Goal: Find specific page/section: Find specific page/section

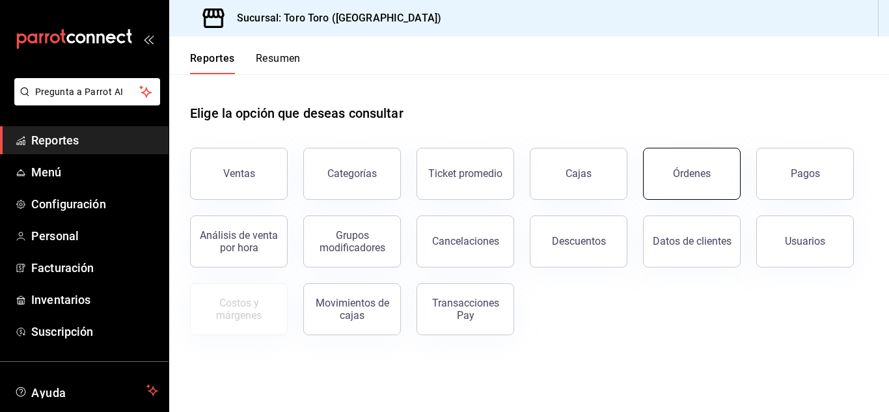
click at [714, 178] on button "Órdenes" at bounding box center [692, 174] width 98 height 52
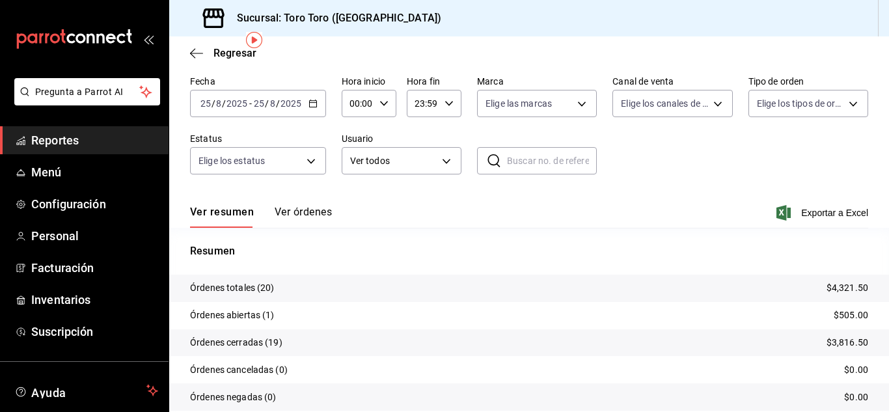
scroll to position [65, 0]
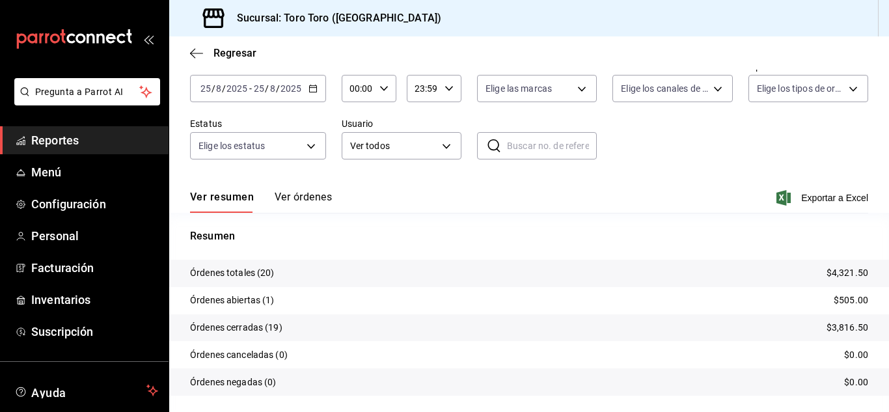
click at [73, 150] on link "Reportes" at bounding box center [84, 140] width 169 height 28
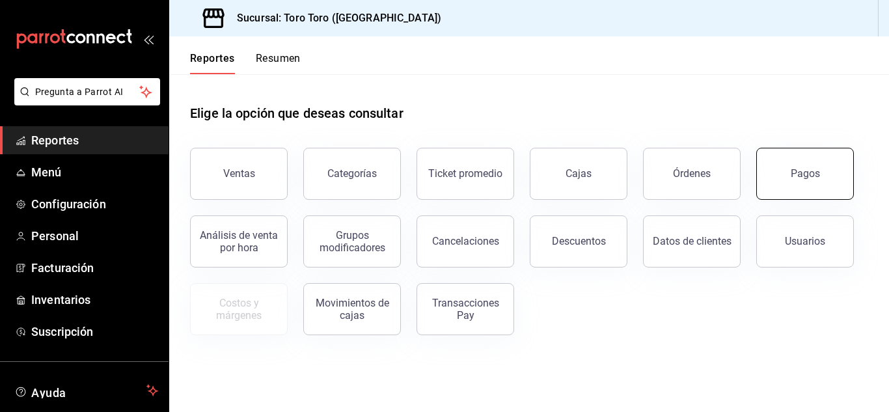
click at [806, 191] on button "Pagos" at bounding box center [805, 174] width 98 height 52
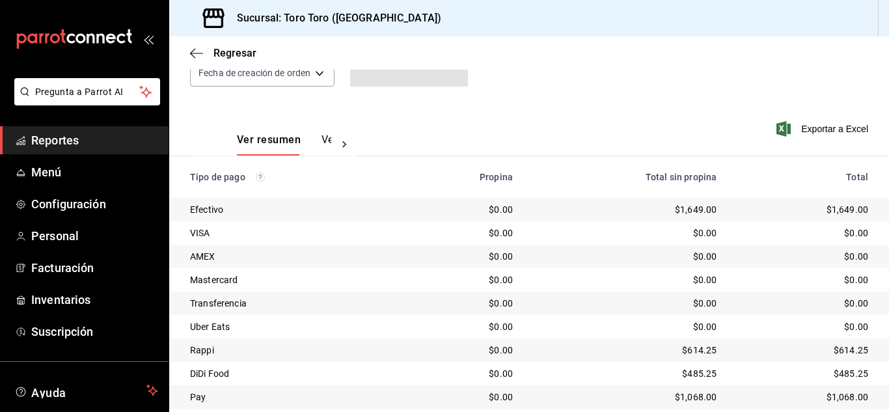
scroll to position [186, 0]
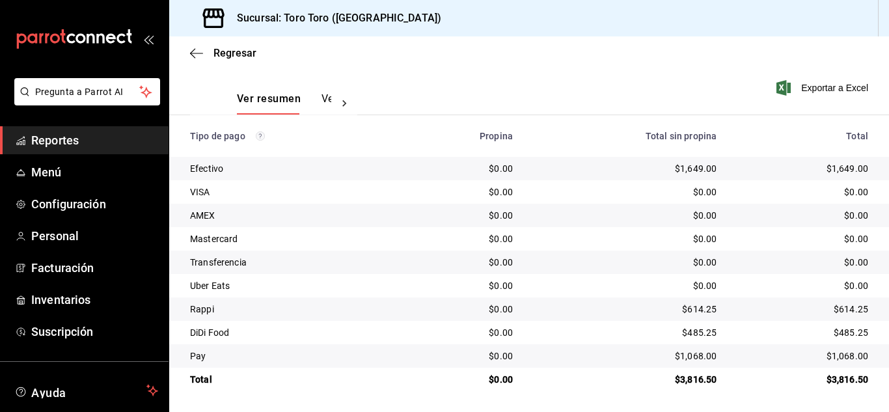
click at [90, 127] on link "Reportes" at bounding box center [84, 140] width 169 height 28
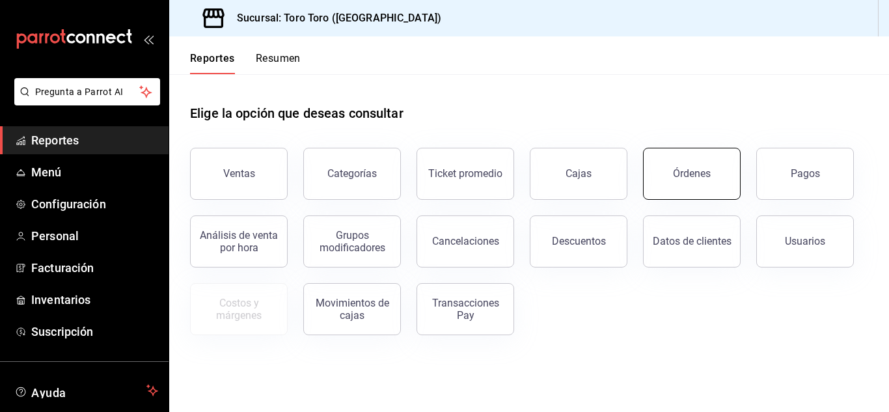
click at [674, 185] on button "Órdenes" at bounding box center [692, 174] width 98 height 52
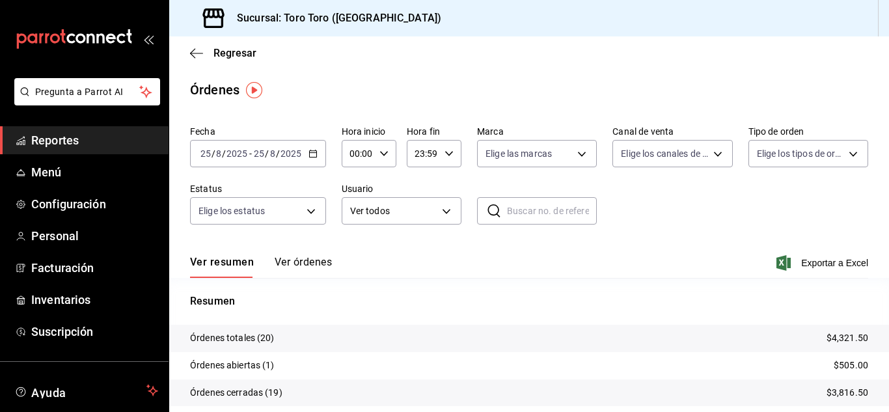
drag, startPoint x: 76, startPoint y: 126, endPoint x: 79, endPoint y: 144, distance: 17.9
click at [76, 126] on link "Reportes" at bounding box center [84, 140] width 169 height 28
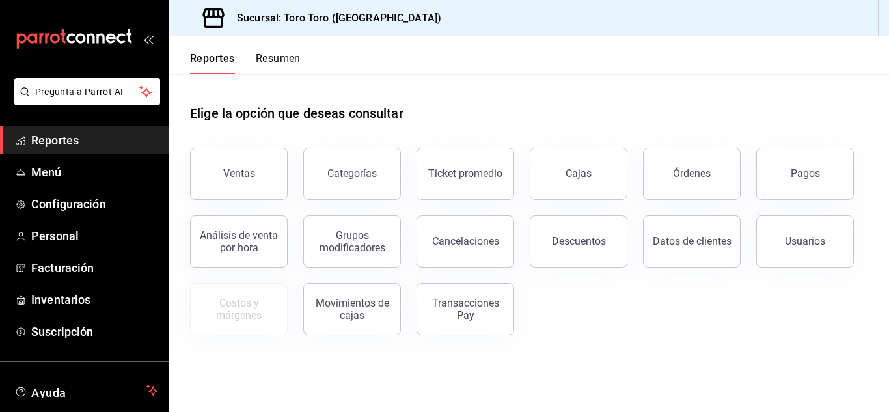
click at [79, 139] on span "Reportes" at bounding box center [94, 140] width 127 height 18
click at [798, 193] on button "Pagos" at bounding box center [805, 174] width 98 height 52
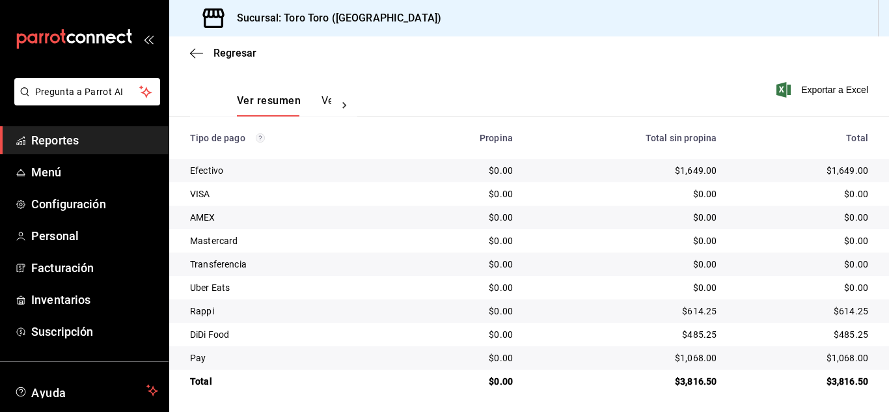
scroll to position [186, 0]
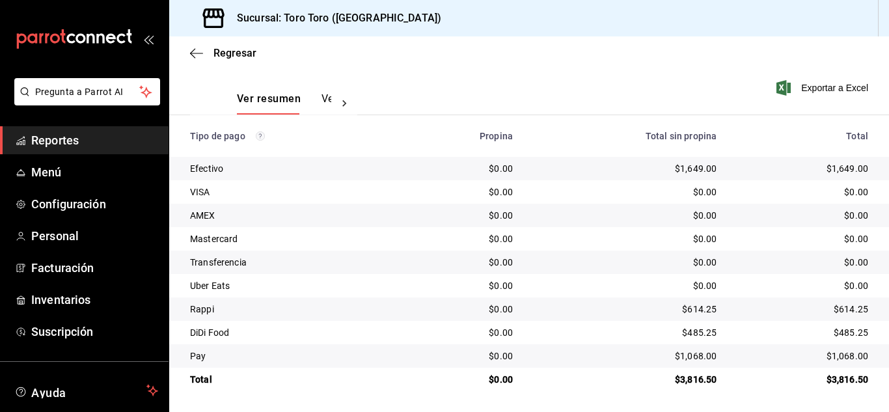
click at [134, 135] on span "Reportes" at bounding box center [94, 140] width 127 height 18
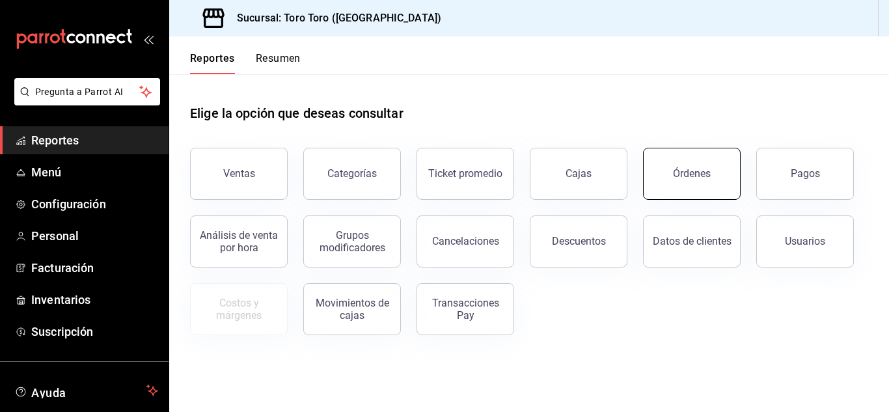
click at [682, 177] on div "Órdenes" at bounding box center [692, 173] width 38 height 12
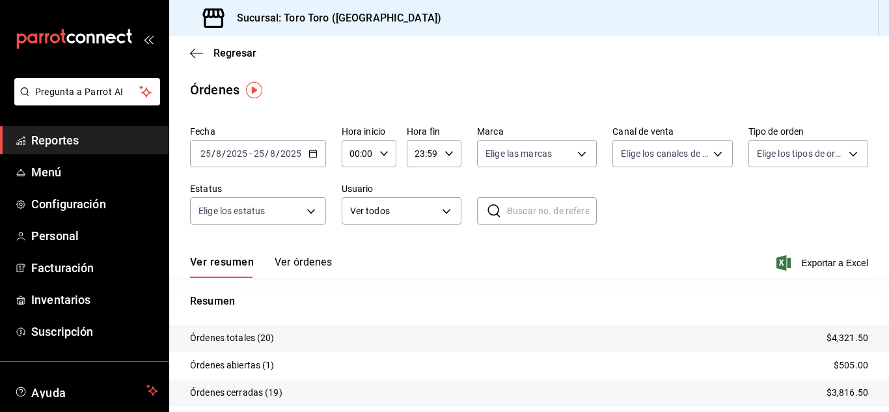
click at [75, 139] on span "Reportes" at bounding box center [94, 140] width 127 height 18
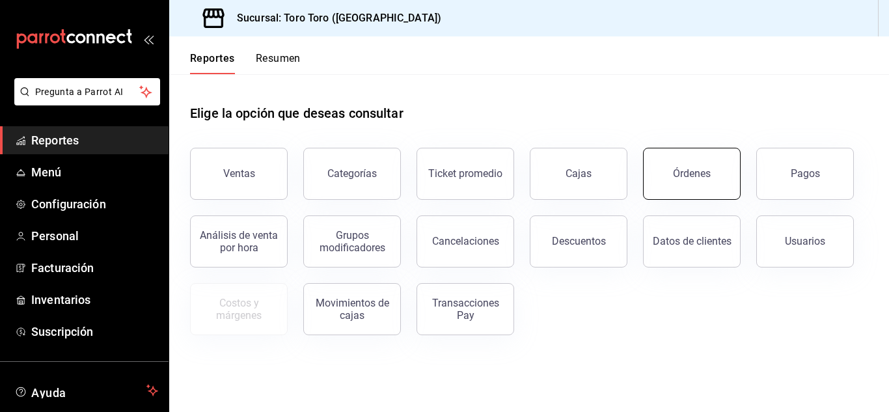
click at [653, 163] on button "Órdenes" at bounding box center [692, 174] width 98 height 52
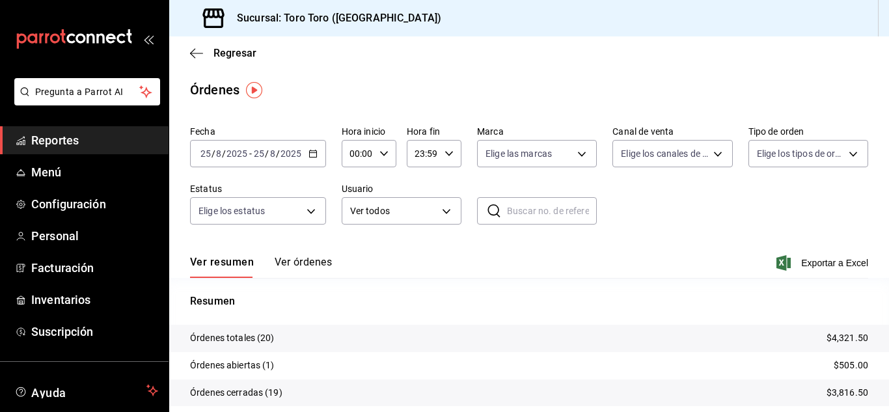
click at [78, 141] on span "Reportes" at bounding box center [94, 140] width 127 height 18
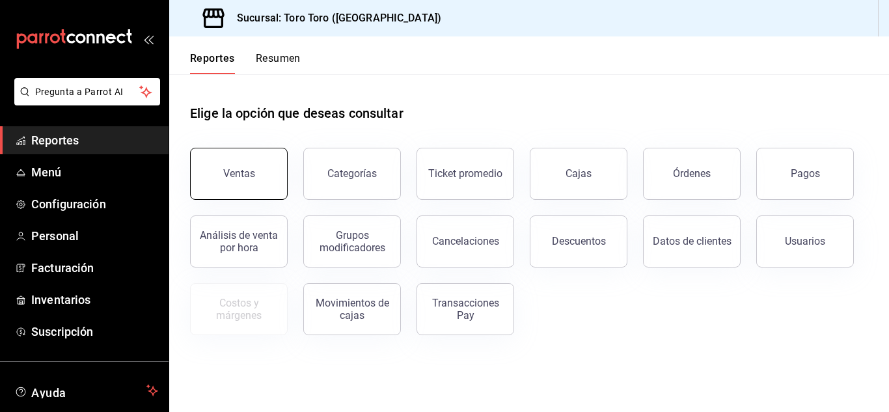
click at [224, 164] on button "Ventas" at bounding box center [239, 174] width 98 height 52
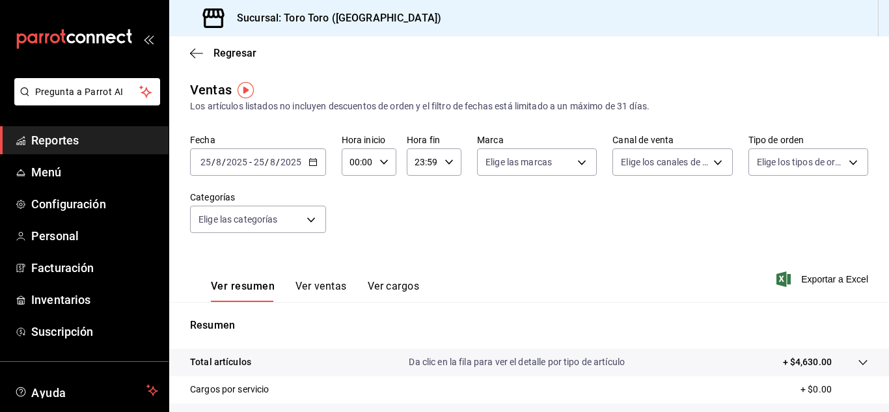
click at [394, 285] on button "Ver cargos" at bounding box center [394, 291] width 52 height 22
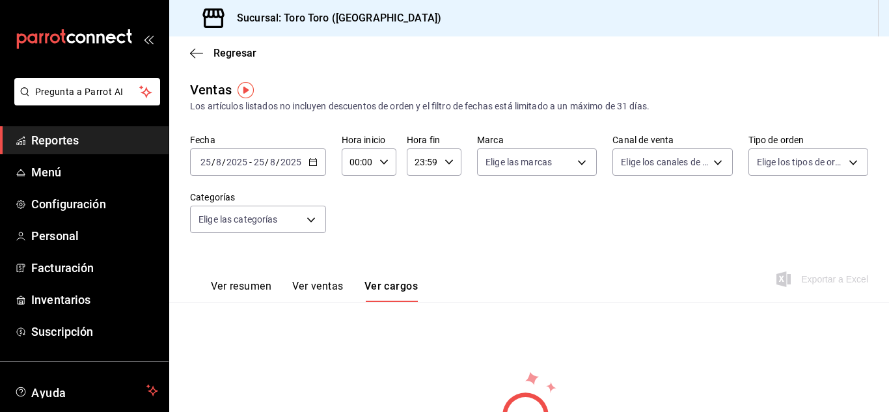
click at [111, 143] on span "Reportes" at bounding box center [94, 140] width 127 height 18
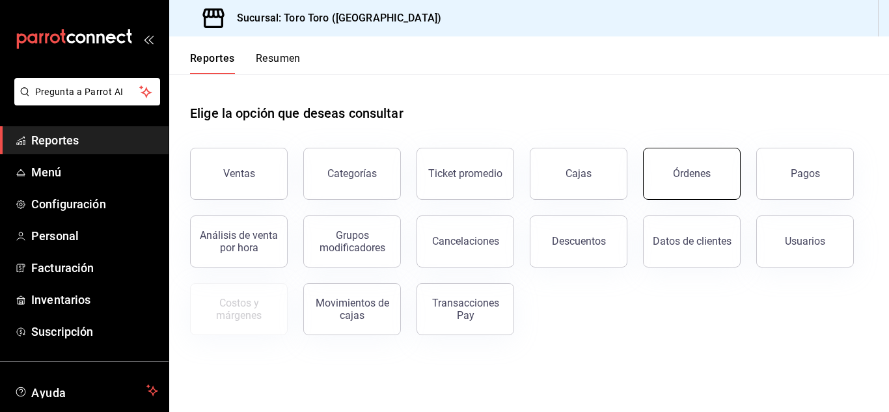
click at [695, 188] on button "Órdenes" at bounding box center [692, 174] width 98 height 52
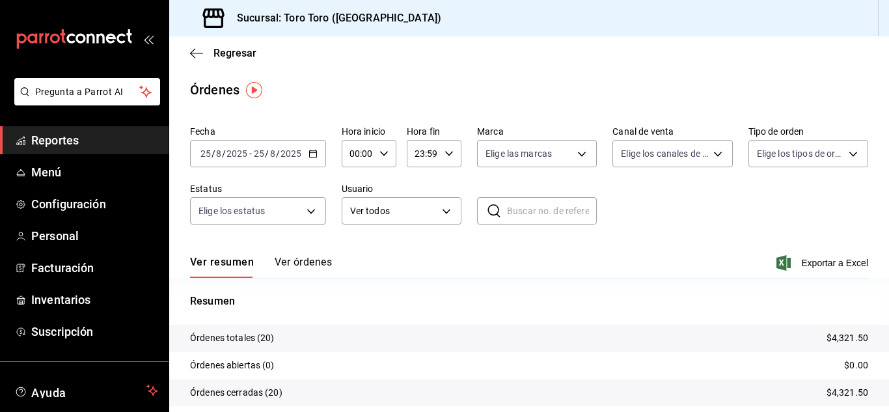
click at [87, 139] on span "Reportes" at bounding box center [94, 140] width 127 height 18
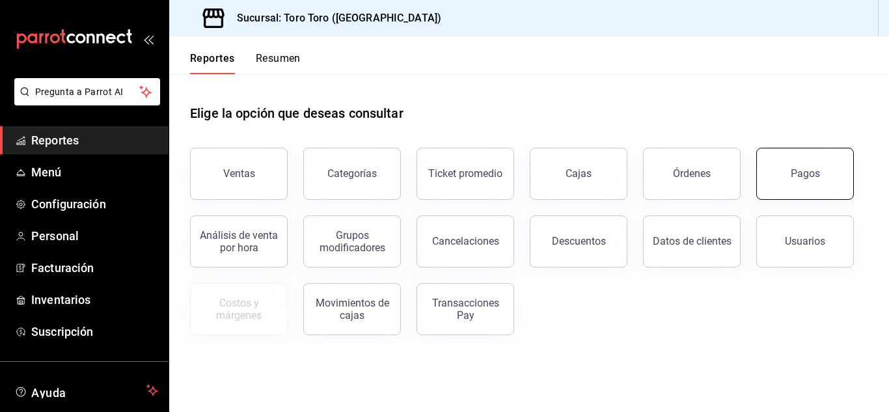
click at [797, 183] on button "Pagos" at bounding box center [805, 174] width 98 height 52
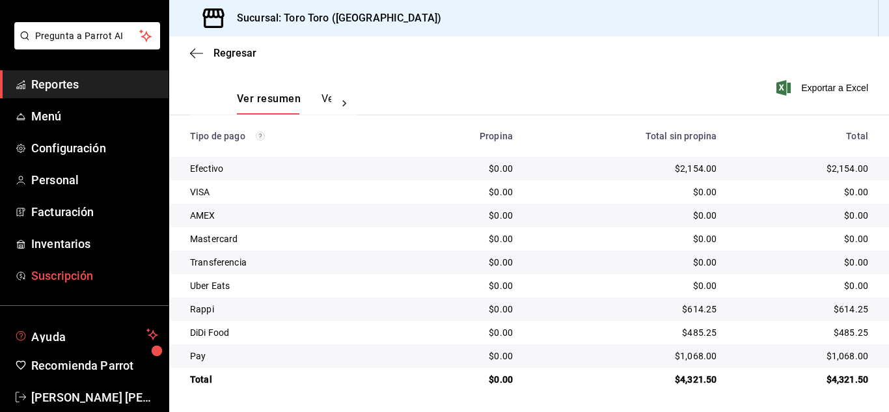
scroll to position [79, 0]
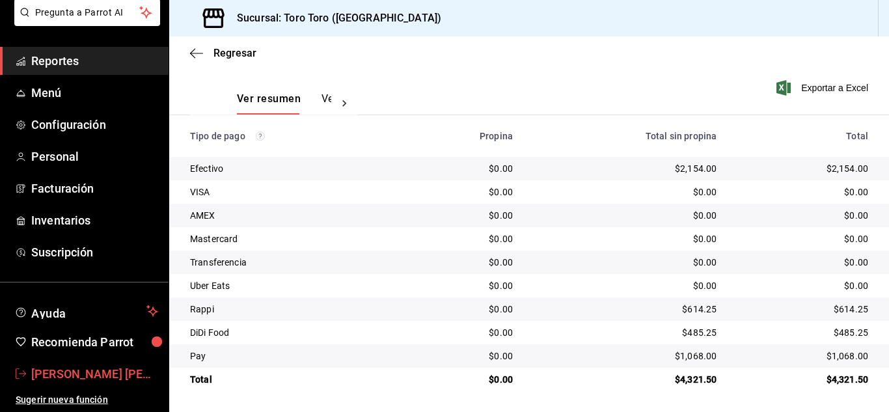
click at [92, 371] on span "[PERSON_NAME] [PERSON_NAME] [PERSON_NAME]" at bounding box center [94, 374] width 127 height 18
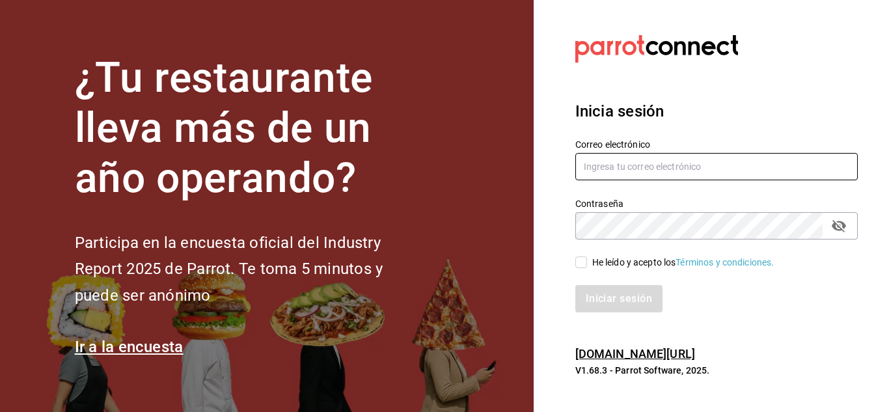
type input "[EMAIL_ADDRESS][PERSON_NAME][DOMAIN_NAME]"
